Goal: Find specific page/section: Find specific page/section

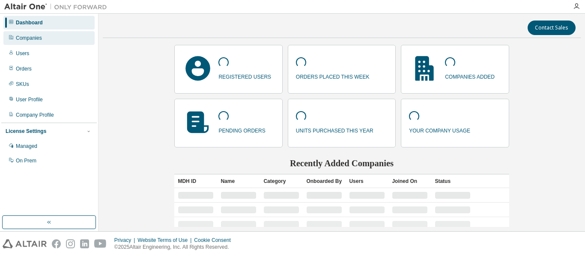
click at [56, 42] on div "Companies" at bounding box center [48, 38] width 91 height 14
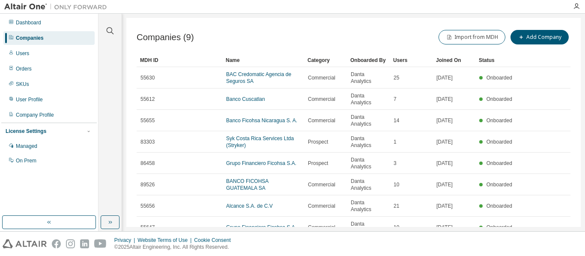
scroll to position [31, 0]
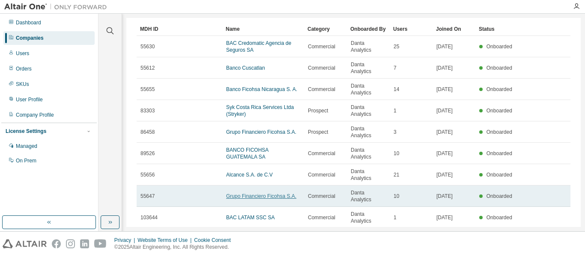
click at [255, 193] on link "Grupo Financiero Ficohsa S.A." at bounding box center [261, 196] width 70 height 6
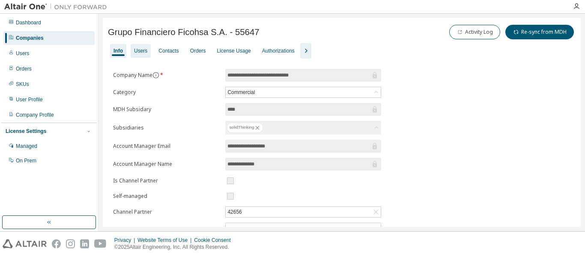
click at [144, 51] on div "Users" at bounding box center [140, 51] width 13 height 7
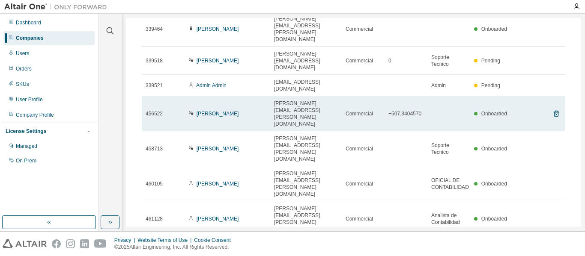
scroll to position [106, 0]
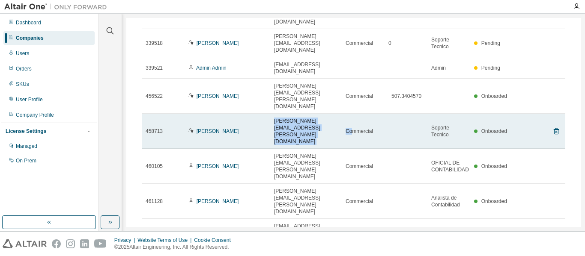
drag, startPoint x: 274, startPoint y: 72, endPoint x: 352, endPoint y: 74, distance: 77.9
click at [352, 114] on tr "458713 [PERSON_NAME] [PERSON_NAME][EMAIL_ADDRESS][PERSON_NAME][DOMAIN_NAME] Com…" at bounding box center [353, 131] width 423 height 35
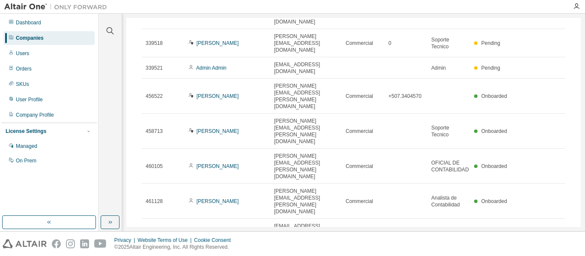
click at [363, 207] on div "Users (10) More Actions Import From CSV Export To CSV Adopt User Add User Clear…" at bounding box center [353, 148] width 444 height 406
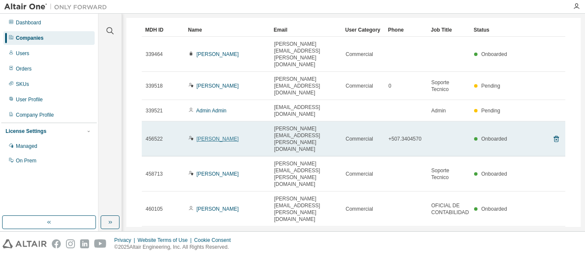
click at [218, 136] on link "[PERSON_NAME]" at bounding box center [217, 139] width 42 height 6
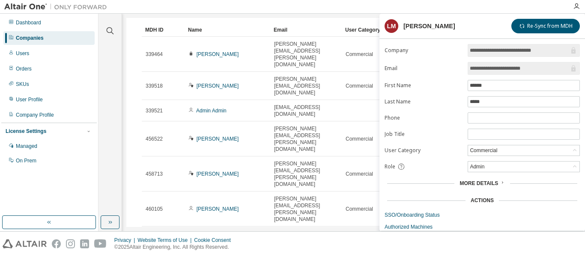
click at [110, 172] on div "Clear all Status Onboarded Pending Sent Delivered Bounced Under Review Revoked …" at bounding box center [110, 115] width 21 height 200
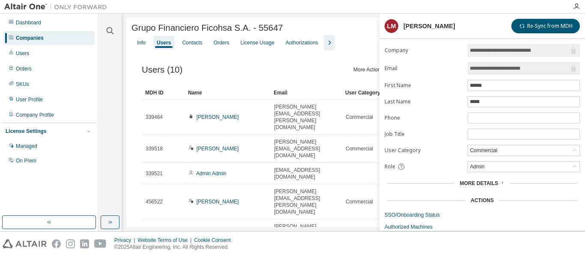
click at [88, 30] on div "Dashboard Companies Users Orders SKUs User Profile Company Profile License Sett…" at bounding box center [48, 92] width 95 height 154
click at [88, 29] on div "Dashboard" at bounding box center [48, 23] width 91 height 14
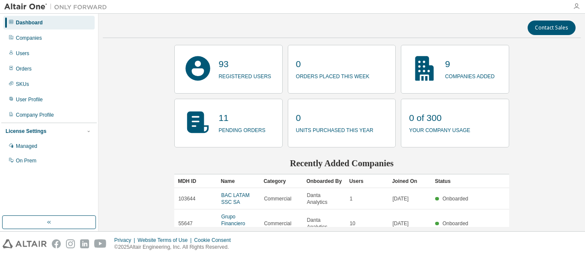
click at [577, 8] on icon "button" at bounding box center [576, 6] width 7 height 7
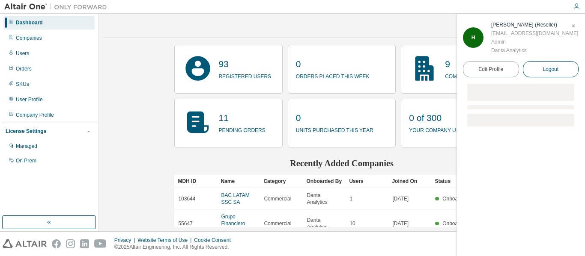
click at [541, 69] on button "Logout" at bounding box center [551, 69] width 56 height 16
